Goal: Task Accomplishment & Management: Manage account settings

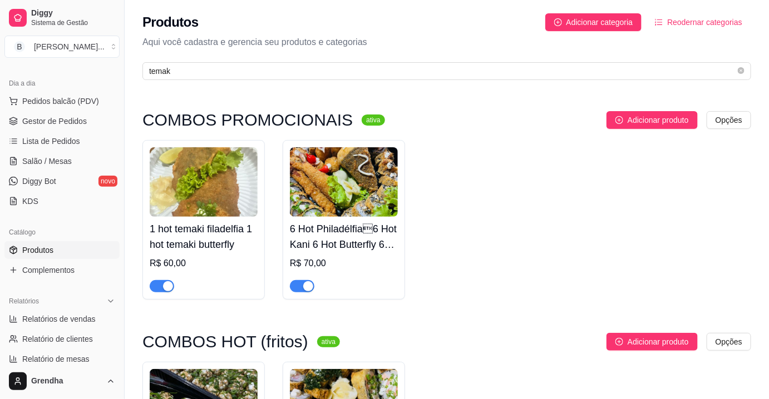
click at [44, 245] on span "Produtos" at bounding box center [37, 250] width 31 height 11
click at [43, 248] on span "Produtos" at bounding box center [37, 250] width 31 height 11
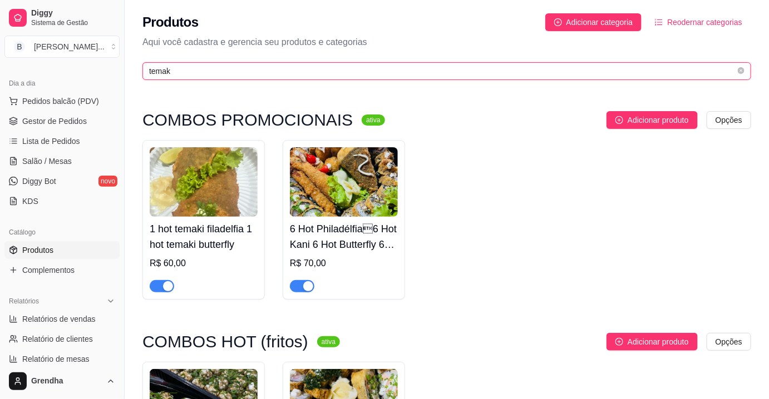
click at [183, 68] on input "temak" at bounding box center [442, 71] width 586 height 12
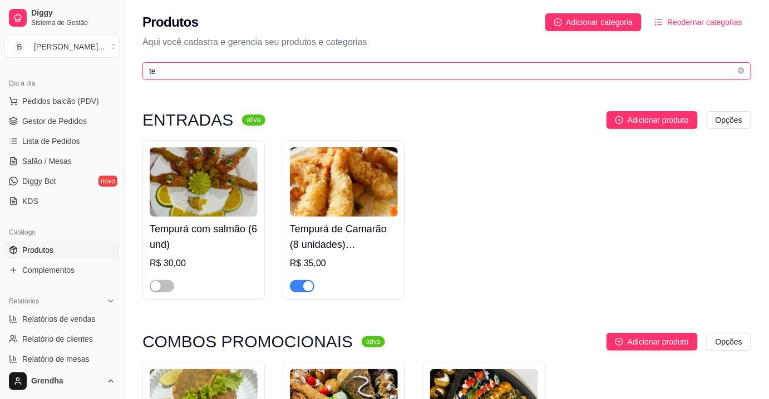
type input "t"
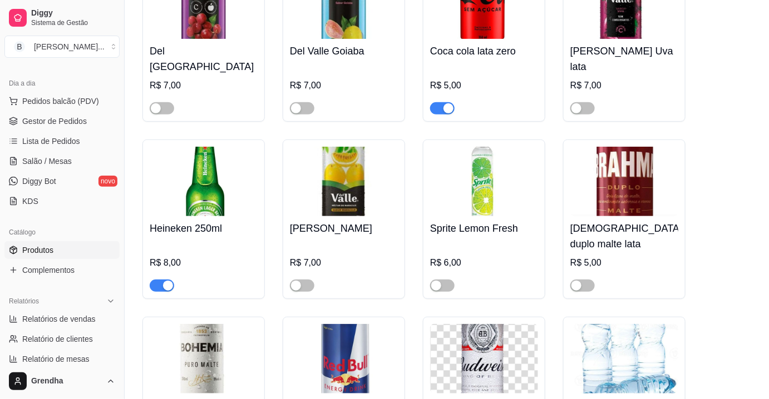
scroll to position [2952, 0]
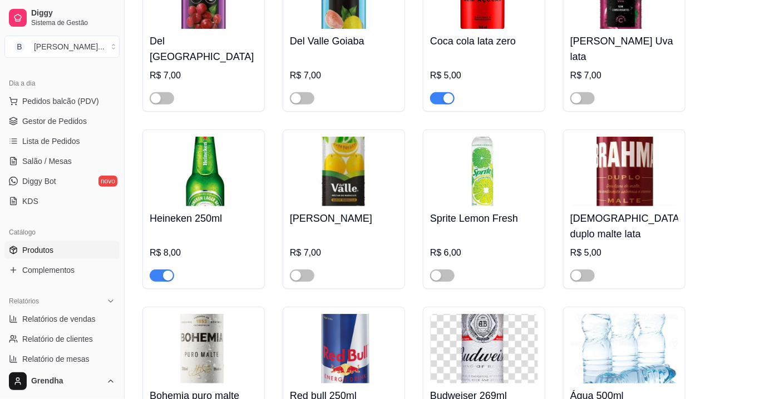
click at [161, 270] on span "button" at bounding box center [162, 276] width 24 height 12
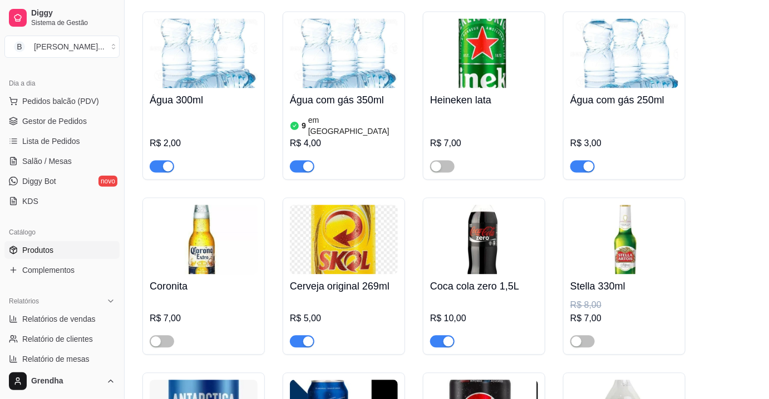
scroll to position [3414, 0]
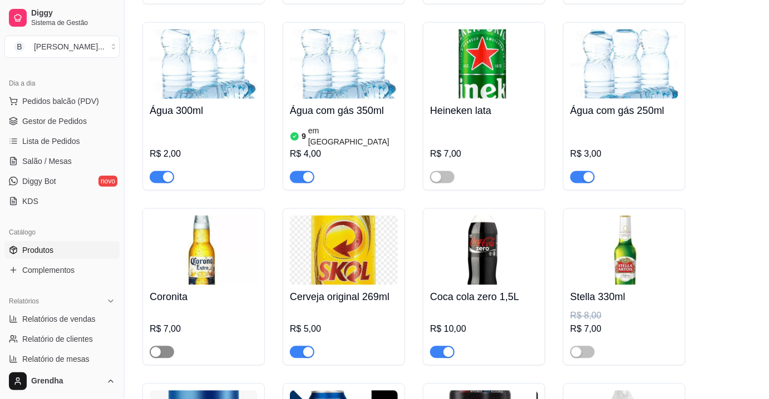
click at [160, 347] on button "button" at bounding box center [162, 353] width 24 height 12
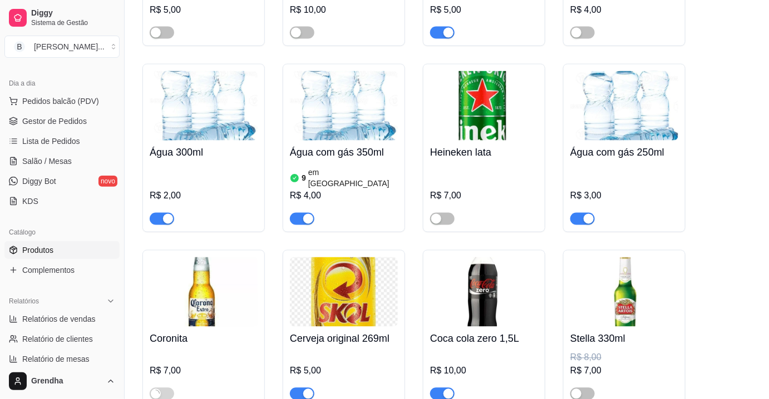
scroll to position [3456, 0]
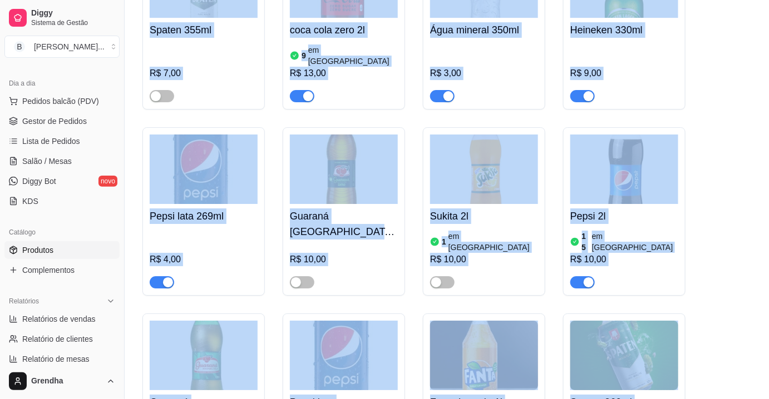
drag, startPoint x: 557, startPoint y: 327, endPoint x: 699, endPoint y: 412, distance: 165.1
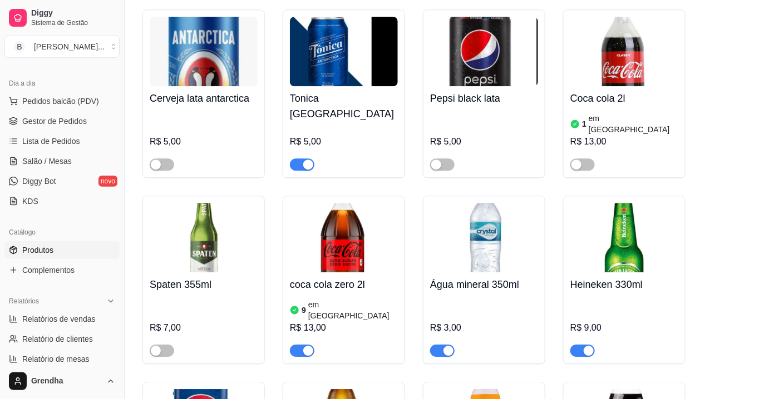
scroll to position [3861, 0]
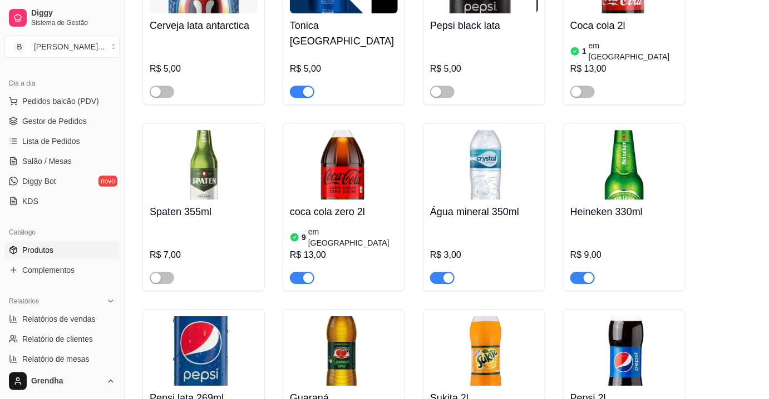
click at [590, 271] on div at bounding box center [582, 277] width 24 height 13
click at [584, 273] on div "button" at bounding box center [588, 278] width 10 height 10
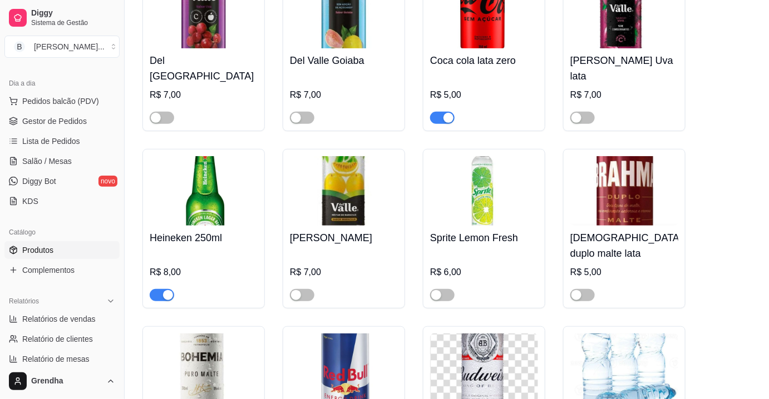
scroll to position [2943, 0]
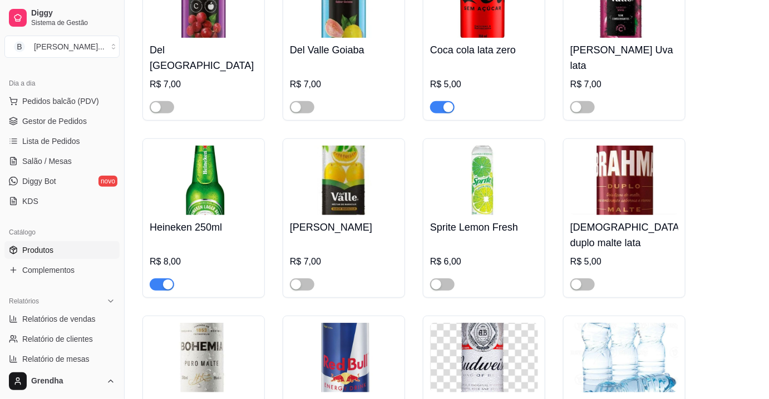
click at [165, 280] on div "button" at bounding box center [168, 285] width 10 height 10
